Goal: Transaction & Acquisition: Obtain resource

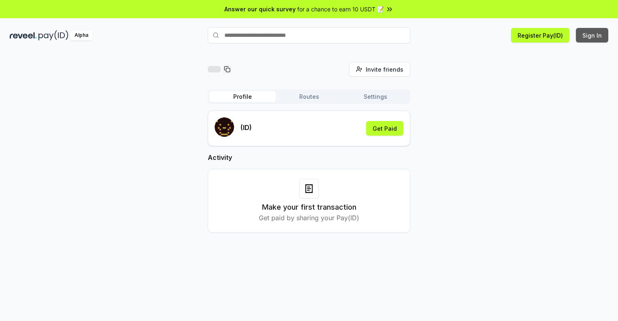
click at [593, 35] on button "Sign In" at bounding box center [592, 35] width 32 height 15
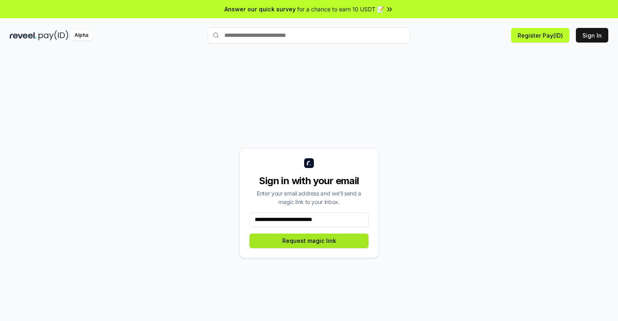
type input "**********"
click at [309, 241] on button "Request magic link" at bounding box center [309, 241] width 119 height 15
